Goal: Use online tool/utility

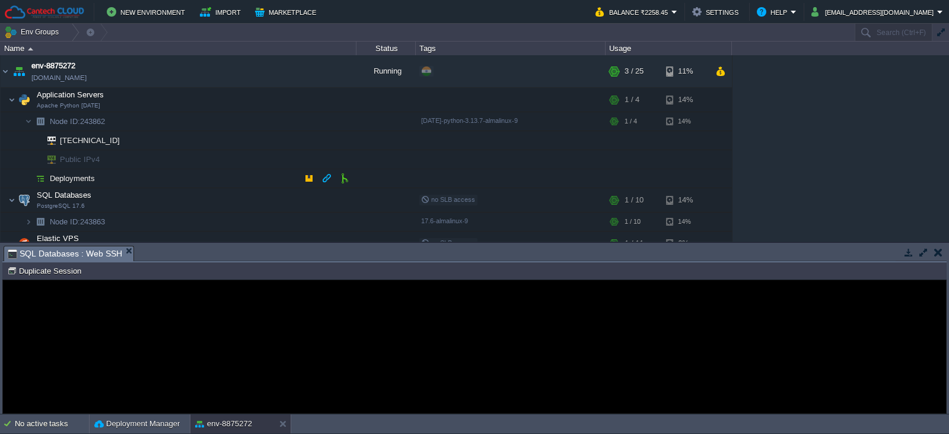
scroll to position [33, 0]
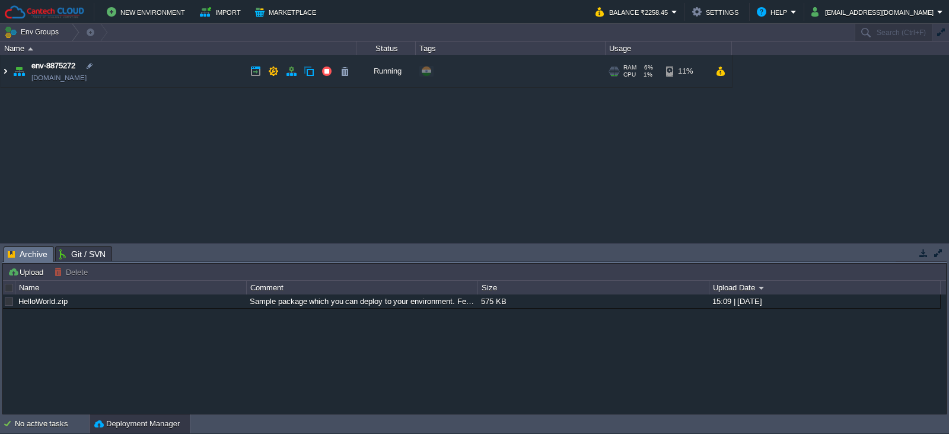
click at [3, 74] on img at bounding box center [5, 71] width 9 height 32
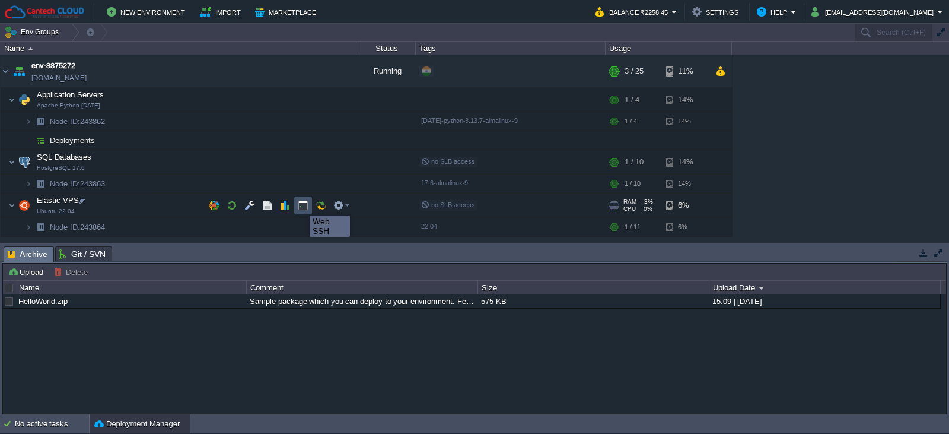
click at [301, 205] on button "button" at bounding box center [303, 205] width 11 height 11
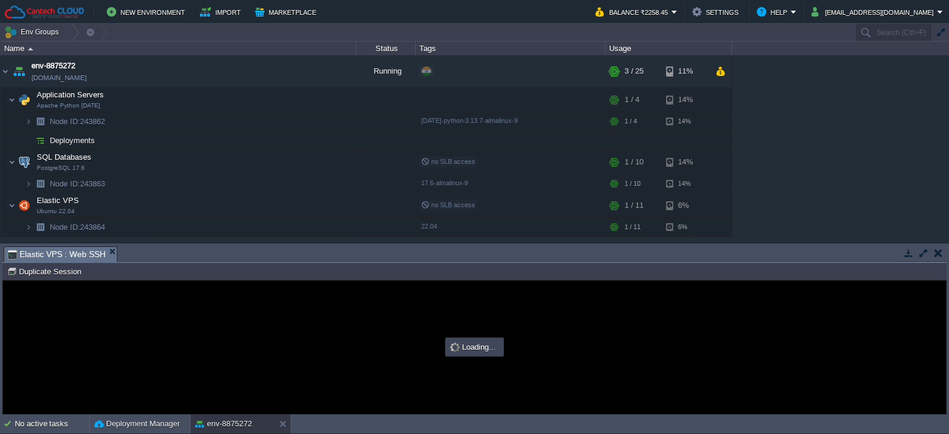
type input "#000000"
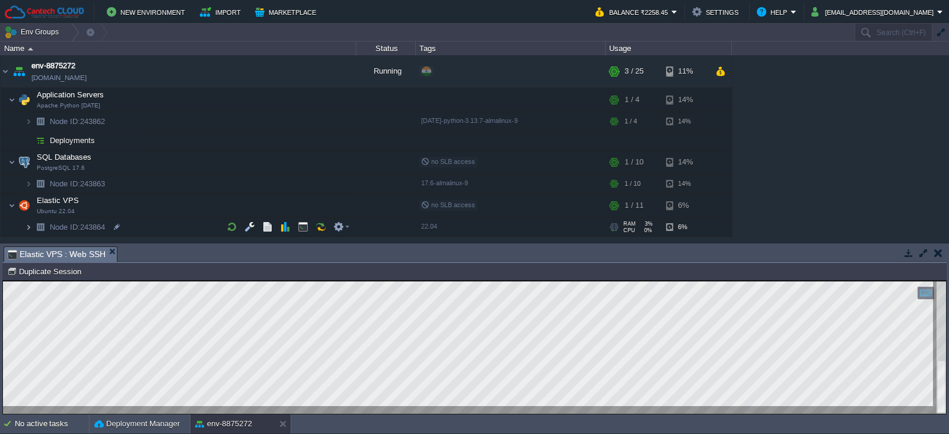
click at [30, 228] on img at bounding box center [28, 227] width 7 height 18
click at [944, 144] on div "env-8875272 [DOMAIN_NAME] Running + Add to Env Group RAM 6% CPU 1% 3 / 25 11% A…" at bounding box center [474, 148] width 949 height 187
